Goal: Task Accomplishment & Management: Use online tool/utility

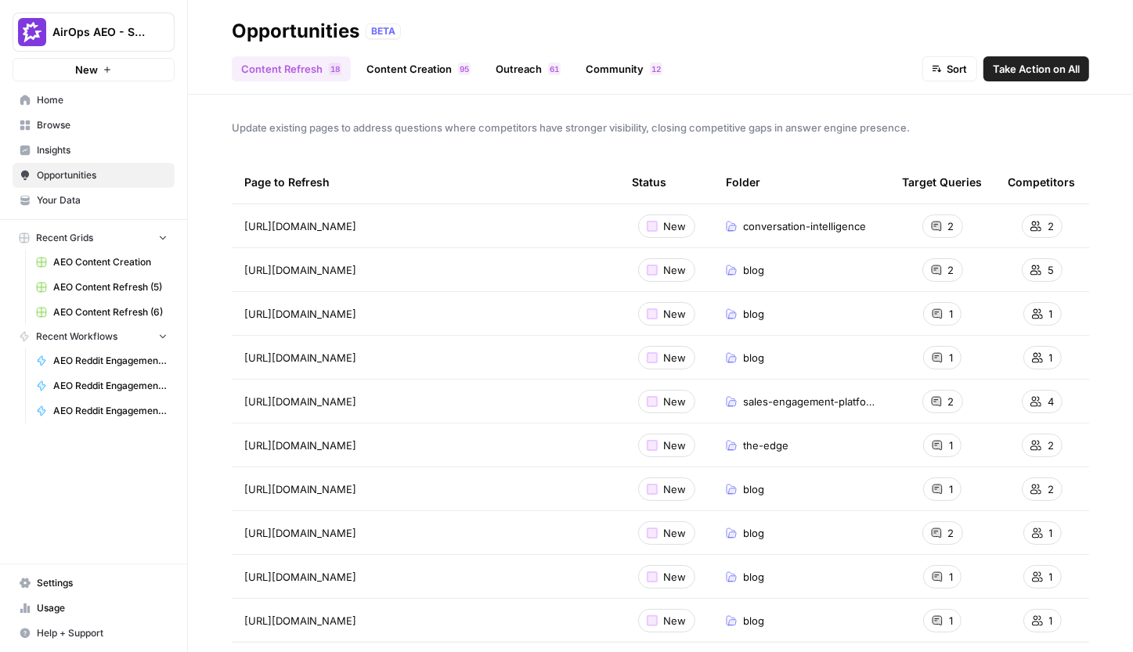
click at [442, 68] on link "Content Creation 5 9" at bounding box center [418, 68] width 123 height 25
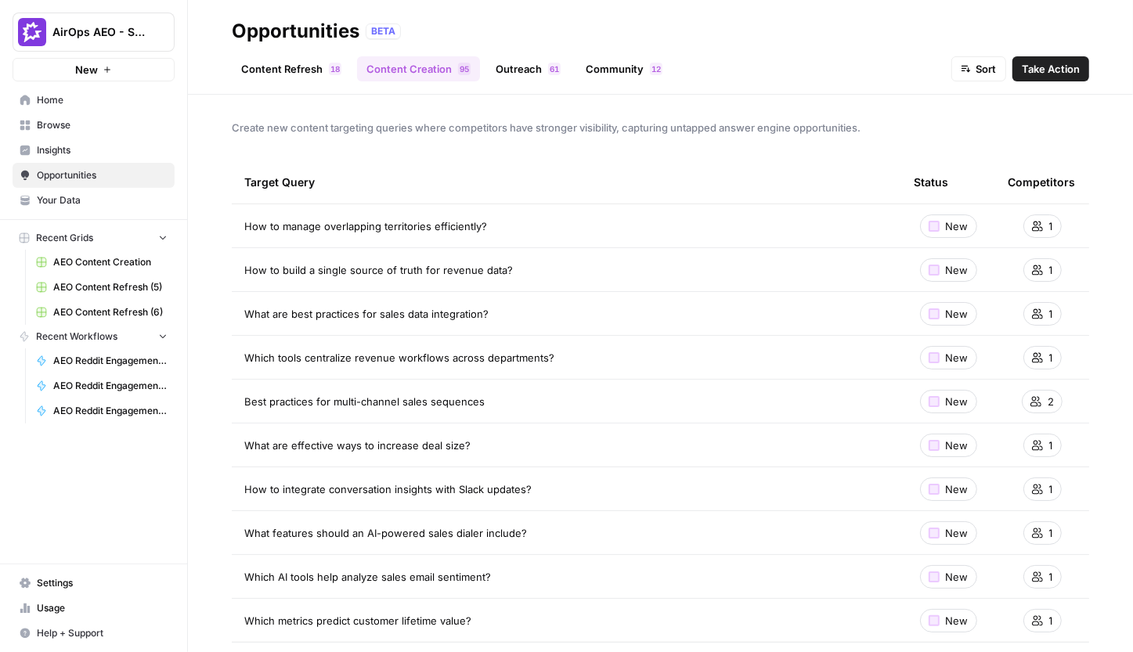
click at [295, 73] on link "Content Refresh 8 1" at bounding box center [291, 68] width 119 height 25
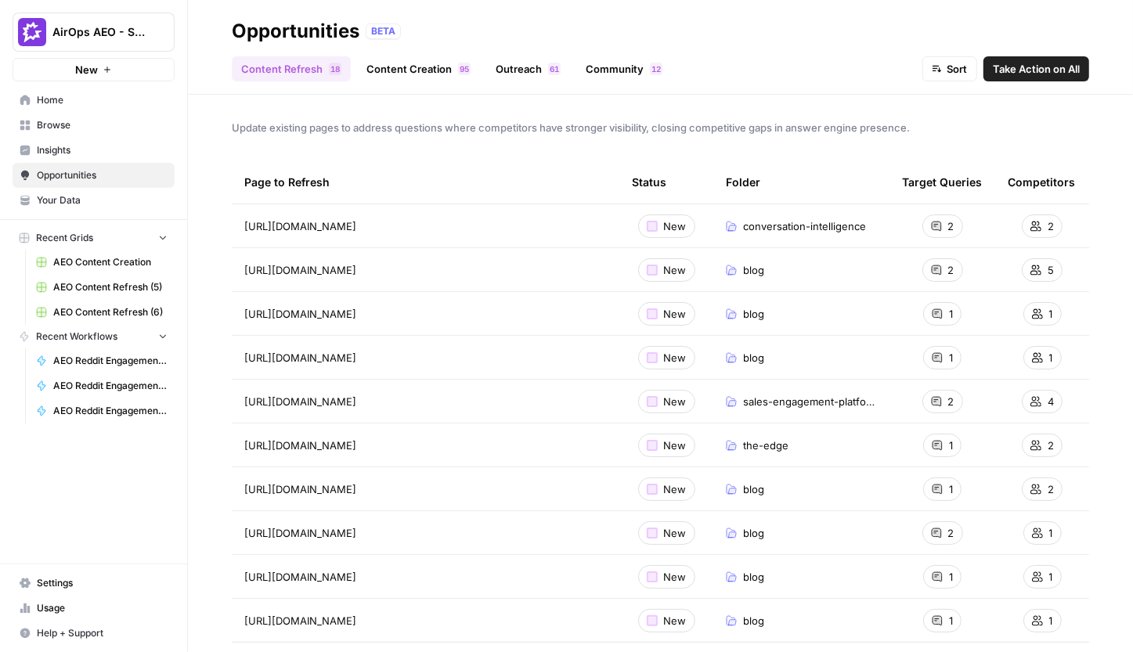
click at [159, 240] on icon "button" at bounding box center [162, 237] width 11 height 11
click at [165, 260] on icon "button" at bounding box center [163, 262] width 6 height 4
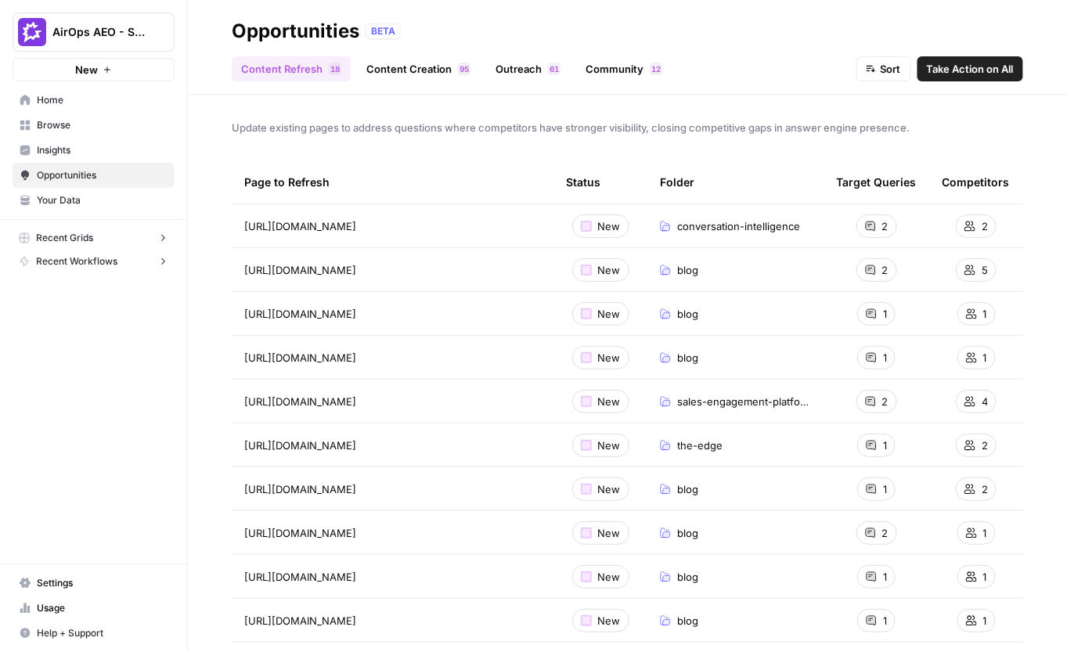
click at [383, 68] on link "Content Creation 5 9" at bounding box center [418, 68] width 123 height 25
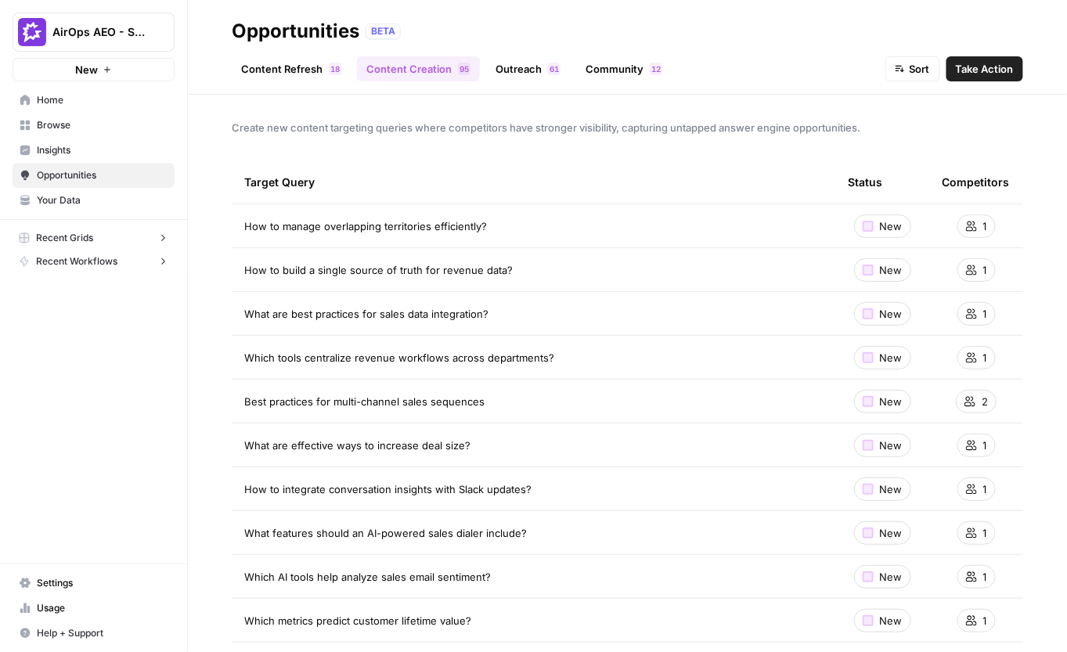
click at [979, 69] on span "Take Action" at bounding box center [985, 69] width 58 height 16
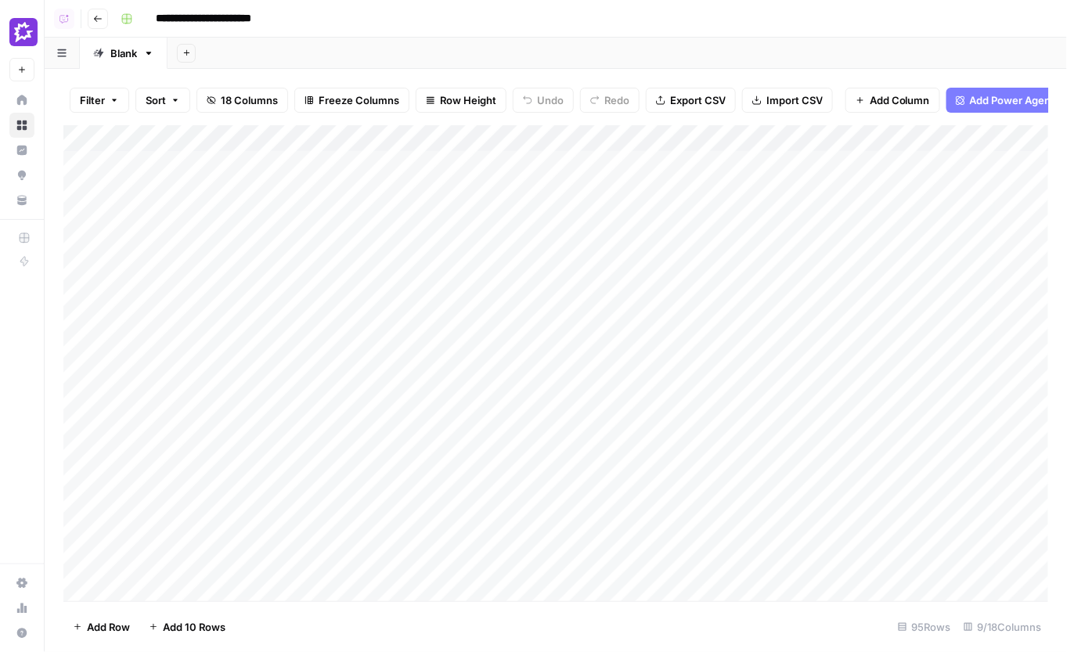
click at [979, 69] on div "Filter Sort 18 Columns Freeze Columns Row Height Undo Redo Export CSV Import CS…" at bounding box center [556, 360] width 1022 height 583
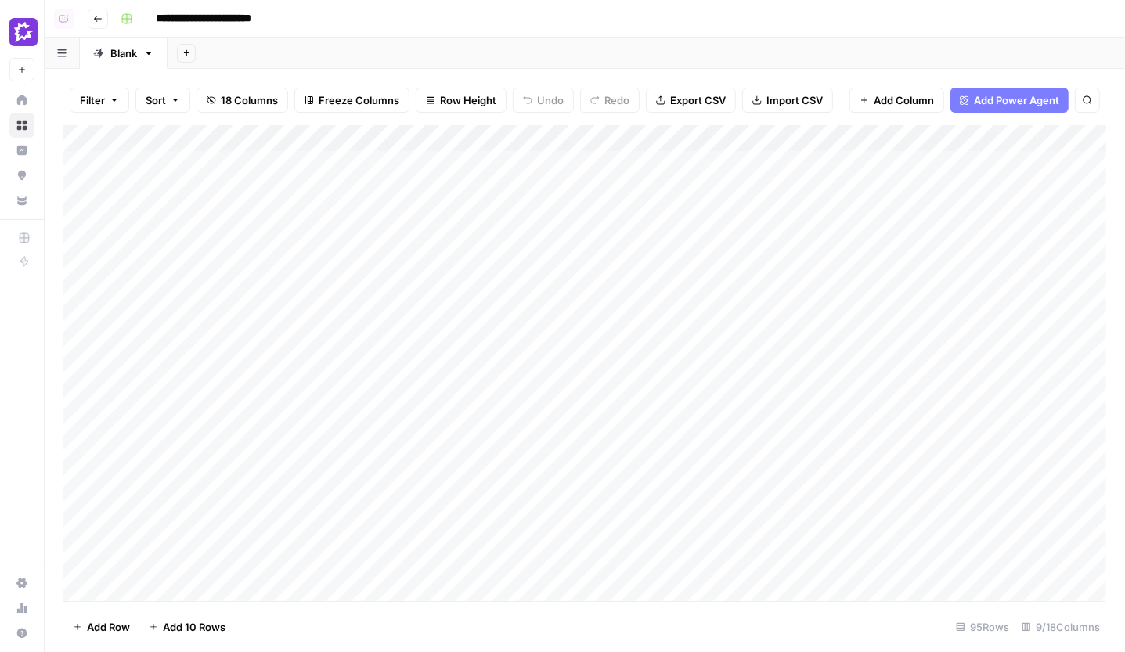
click at [99, 16] on icon "button" at bounding box center [97, 18] width 9 height 9
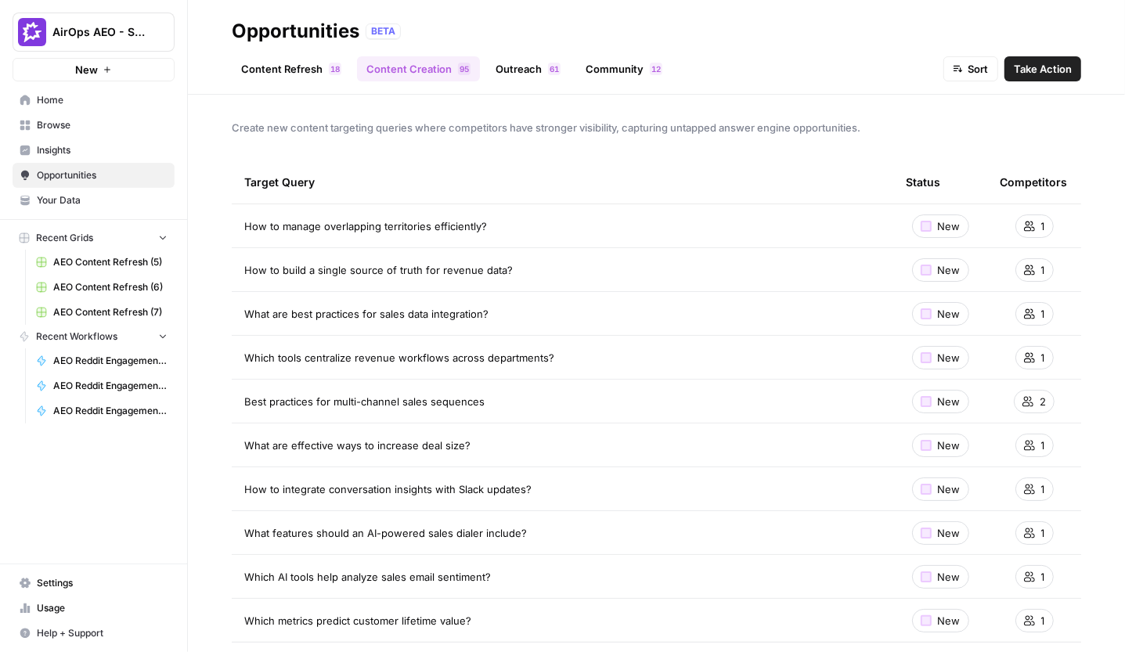
click at [155, 232] on button "Recent Grids" at bounding box center [94, 237] width 162 height 23
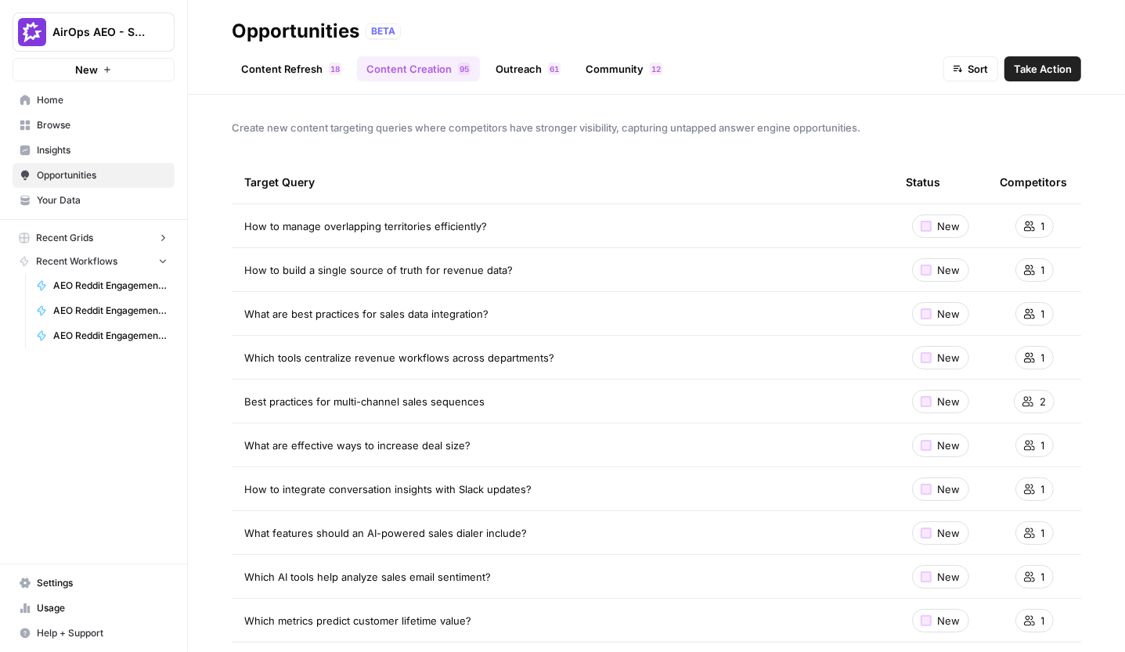
click at [164, 238] on icon "button" at bounding box center [163, 238] width 4 height 6
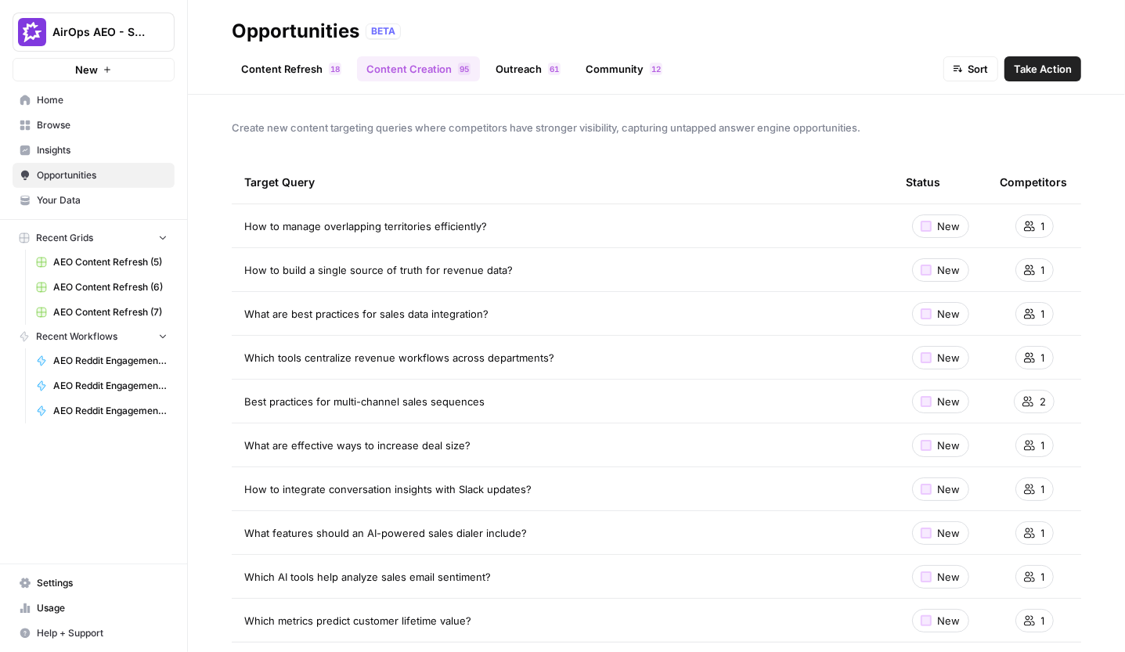
click at [164, 241] on icon "button" at bounding box center [162, 237] width 11 height 11
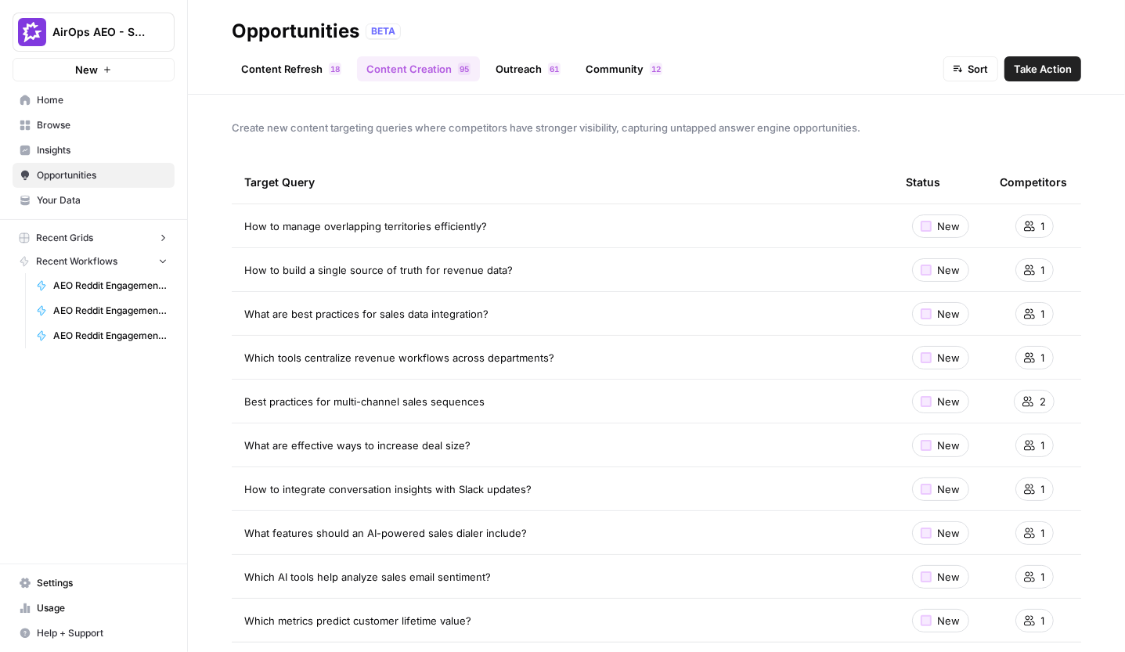
click at [164, 256] on icon "button" at bounding box center [162, 260] width 11 height 11
click at [259, 67] on link "Content Refresh 8 1" at bounding box center [291, 68] width 119 height 25
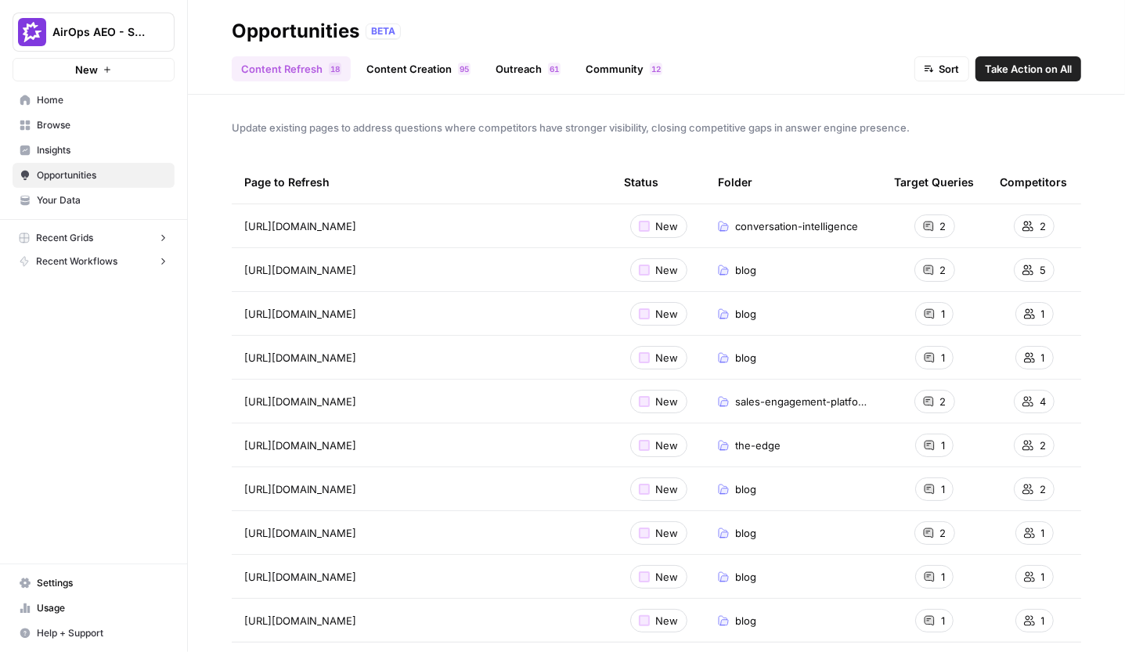
click at [423, 71] on link "Content Creation 5 9" at bounding box center [418, 68] width 123 height 25
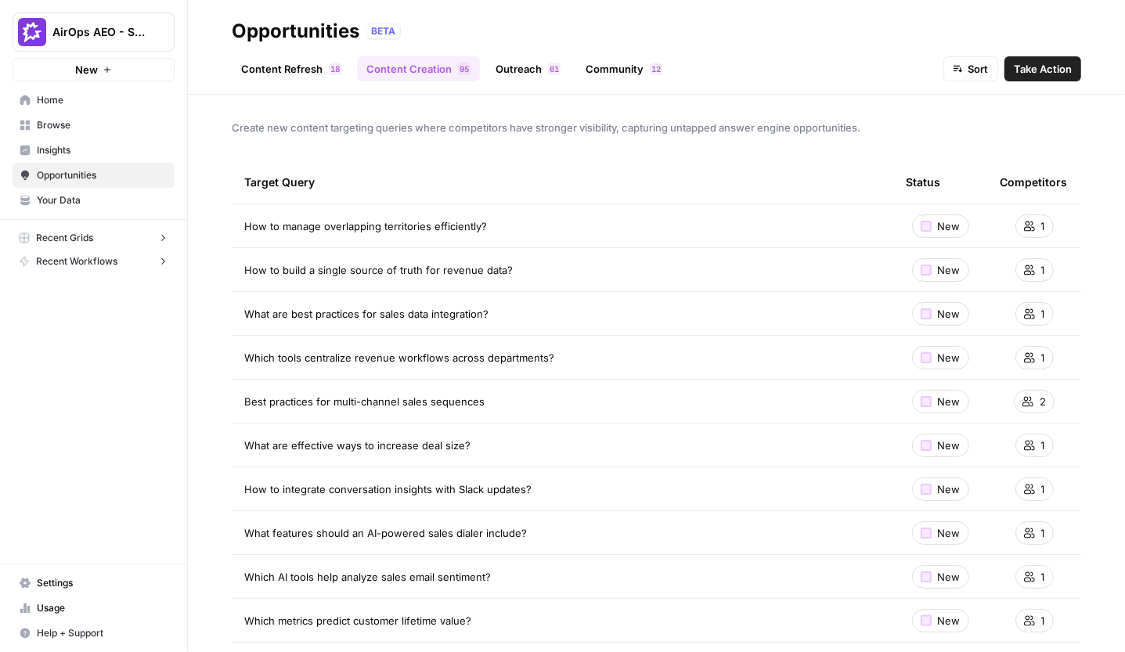
click at [1054, 59] on button "Take Action" at bounding box center [1042, 68] width 77 height 25
